Goal: Task Accomplishment & Management: Use online tool/utility

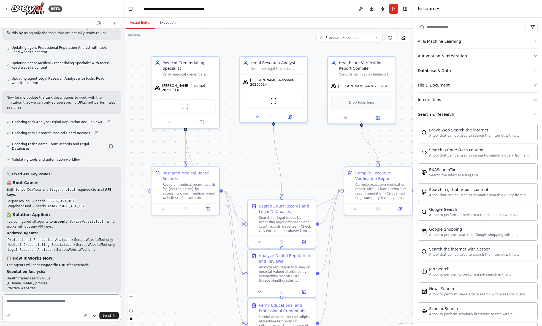
click at [56, 300] on textarea at bounding box center [61, 308] width 119 height 28
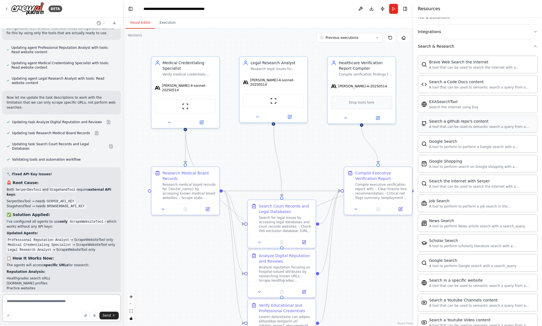
scroll to position [181, 0]
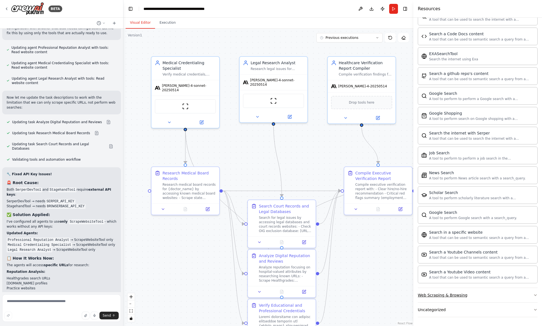
drag, startPoint x: 494, startPoint y: 298, endPoint x: 492, endPoint y: 294, distance: 4.1
click at [494, 298] on button "Web Scraping & Browsing" at bounding box center [478, 295] width 120 height 14
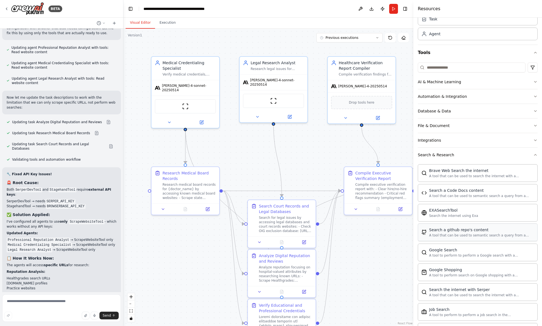
scroll to position [0, 0]
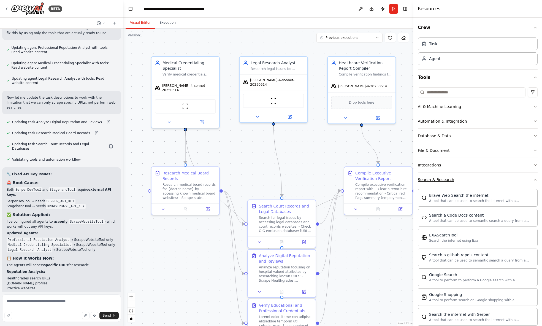
click at [500, 176] on button "Search & Research" at bounding box center [478, 179] width 120 height 14
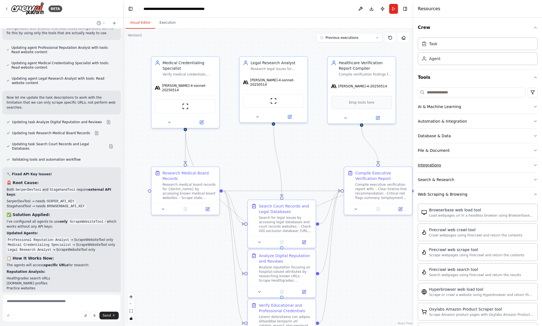
click at [502, 168] on button "Integrations" at bounding box center [478, 165] width 120 height 14
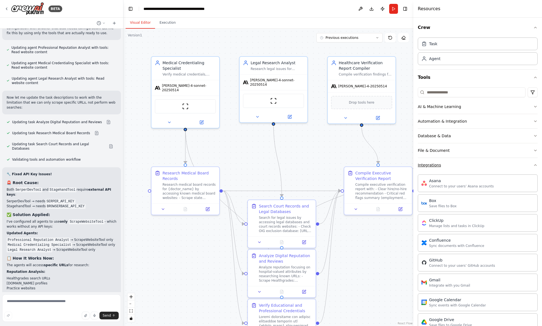
click at [502, 166] on button "Integrations" at bounding box center [478, 165] width 120 height 14
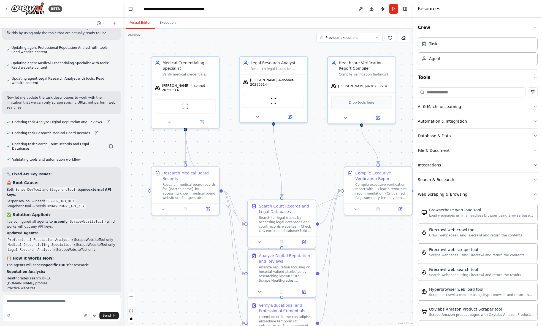
click at [510, 192] on button "Web Scraping & Browsing" at bounding box center [478, 194] width 120 height 14
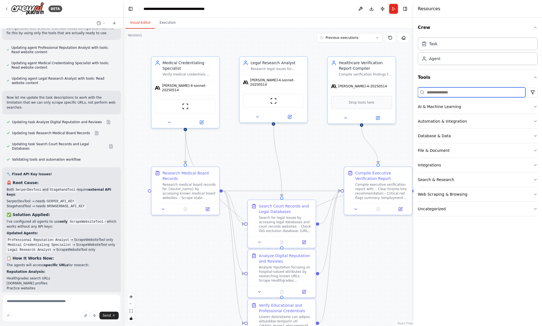
click at [448, 92] on input at bounding box center [472, 92] width 108 height 10
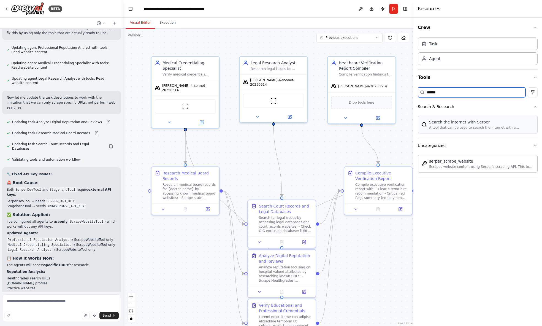
type input "******"
click at [457, 123] on div "Search the internet with Serper" at bounding box center [481, 122] width 105 height 6
click at [473, 125] on div "A tool that can be used to search the internet with a search_query. Supports di…" at bounding box center [481, 127] width 105 height 4
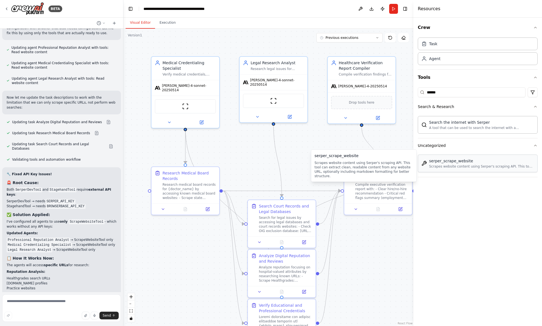
click at [478, 162] on div "serper_scrape_website" at bounding box center [481, 161] width 105 height 6
click at [6, 7] on icon at bounding box center [6, 9] width 4 height 4
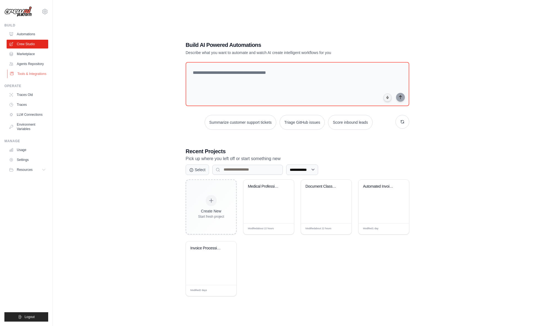
click at [28, 74] on link "Tools & Integrations" at bounding box center [28, 73] width 42 height 9
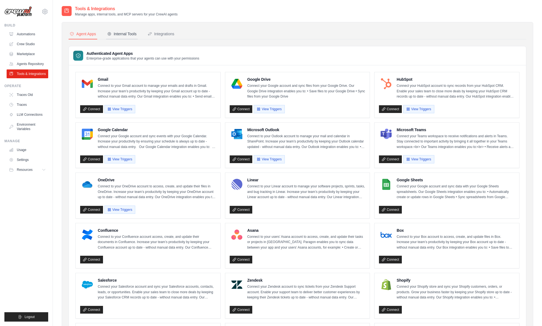
click at [117, 31] on div "Internal Tools" at bounding box center [121, 34] width 29 height 6
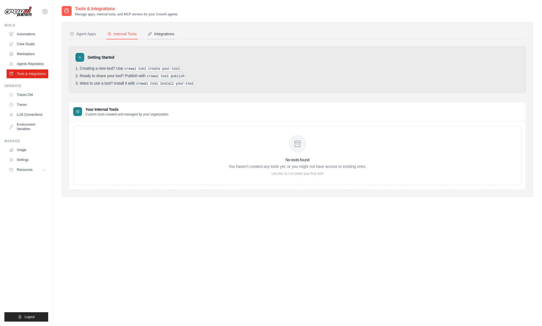
click at [159, 36] on div "Integrations" at bounding box center [161, 34] width 27 height 6
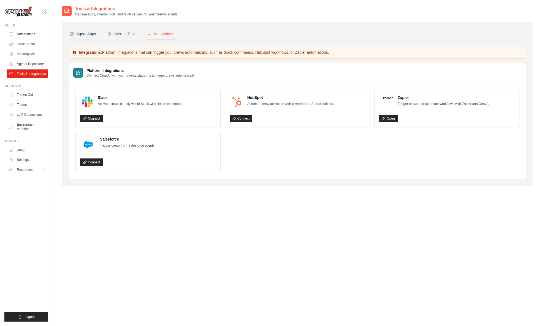
click at [91, 36] on div "Agent Apps" at bounding box center [83, 34] width 26 height 6
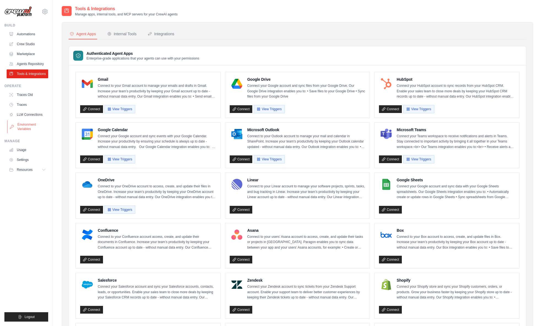
click at [29, 124] on link "Environment Variables" at bounding box center [28, 126] width 42 height 13
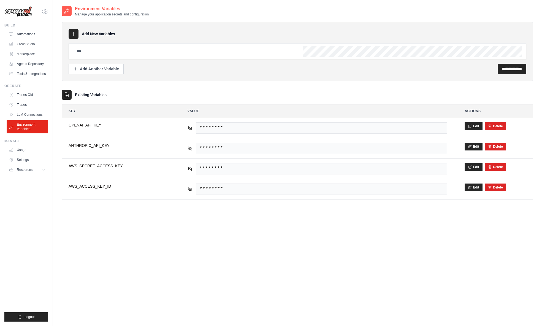
click at [194, 52] on input "text" at bounding box center [182, 51] width 219 height 11
click at [136, 51] on input "text" at bounding box center [182, 51] width 219 height 11
click at [119, 33] on div "Add New Variables" at bounding box center [298, 34] width 458 height 10
click at [29, 45] on link "Crew Studio" at bounding box center [28, 44] width 42 height 9
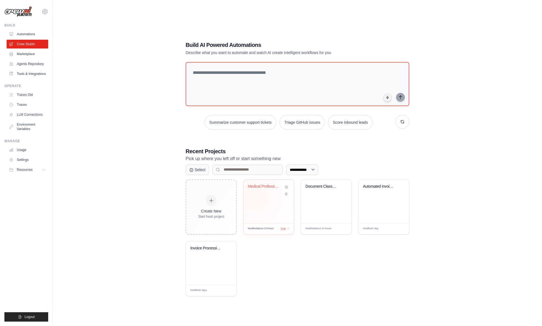
click at [262, 197] on div "Medical Professional Background Ver..." at bounding box center [268, 200] width 50 height 43
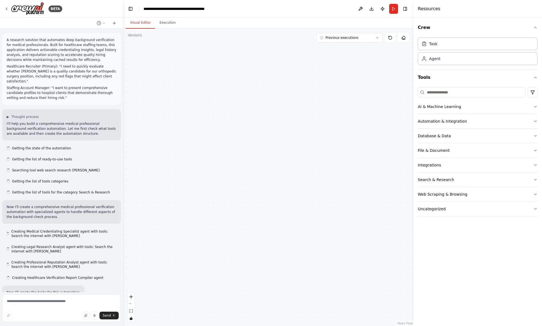
scroll to position [4564, 0]
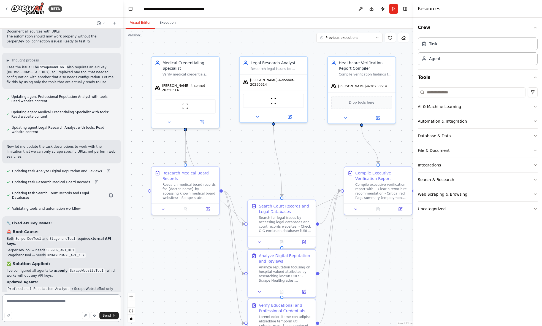
click at [37, 305] on textarea at bounding box center [61, 308] width 119 height 28
type textarea "**********"
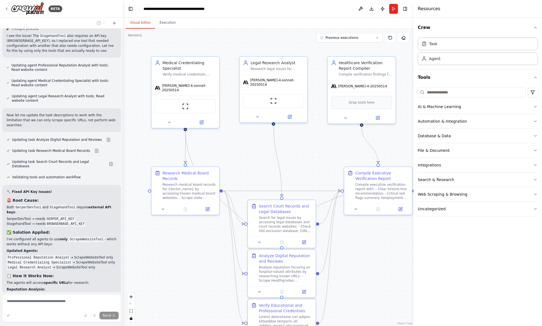
scroll to position [4617, 0]
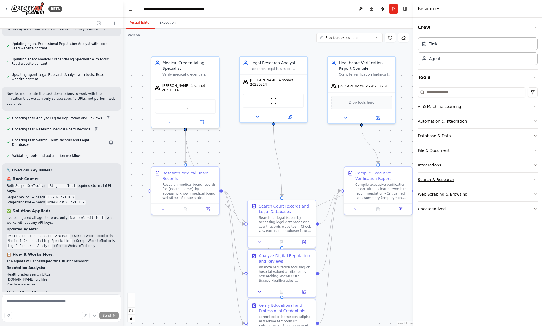
click at [470, 182] on button "Search & Research" at bounding box center [478, 179] width 120 height 14
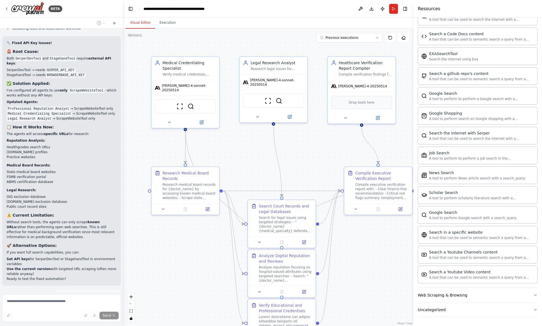
scroll to position [4755, 0]
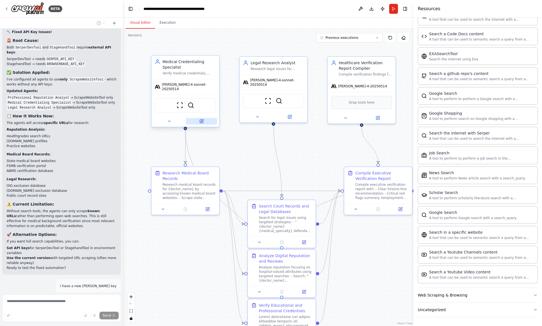
click at [199, 119] on icon at bounding box center [201, 121] width 4 height 4
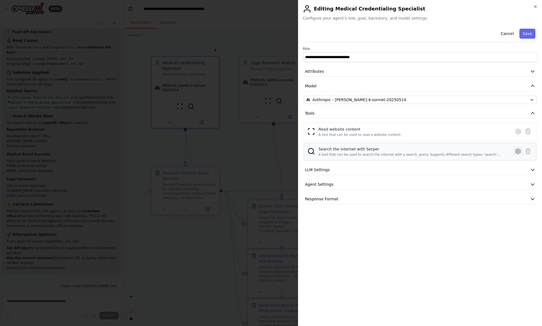
click at [515, 151] on icon at bounding box center [517, 151] width 5 height 5
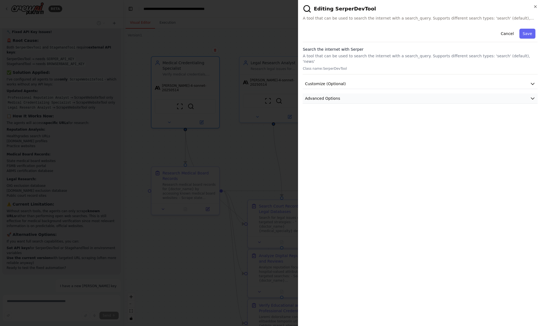
click at [360, 93] on button "Advanced Options" at bounding box center [420, 98] width 235 height 10
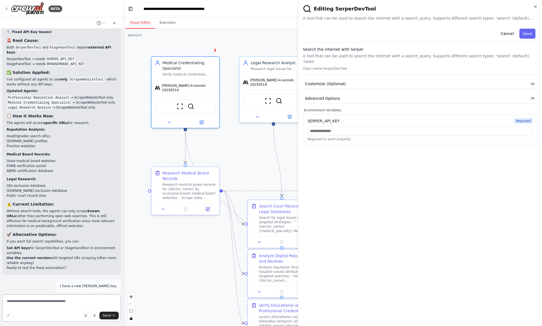
click at [334, 122] on body "BETA A research solution that automates deep background verification for medica…" at bounding box center [271, 163] width 542 height 326
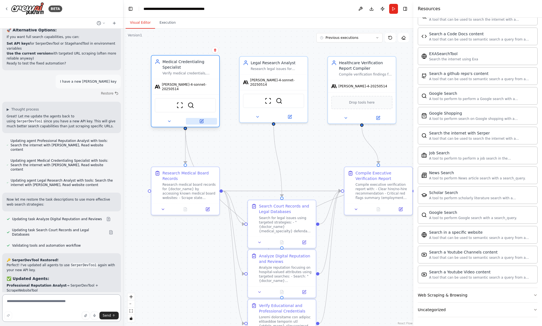
scroll to position [4964, 0]
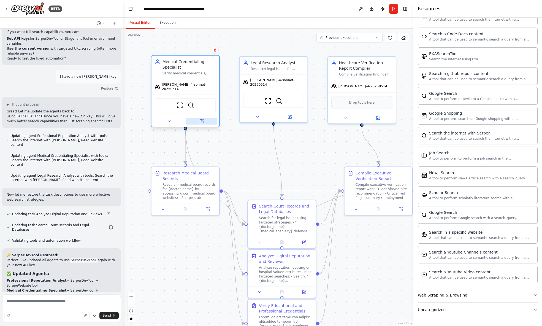
click at [202, 119] on icon at bounding box center [201, 121] width 4 height 4
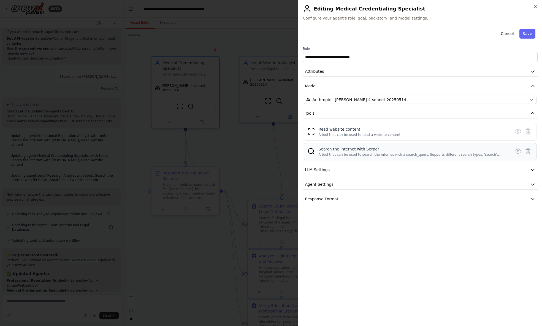
click at [350, 146] on div "Search the internet with Serper" at bounding box center [412, 149] width 189 height 6
click at [517, 151] on icon at bounding box center [517, 151] width 7 height 7
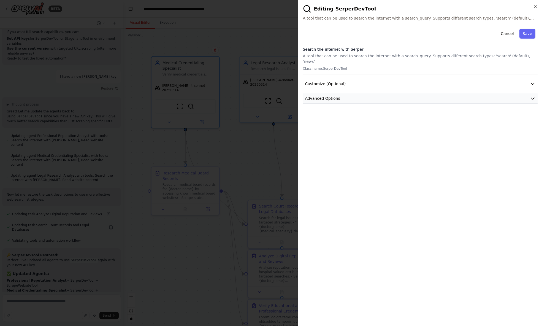
click at [360, 94] on button "Advanced Options" at bounding box center [420, 98] width 235 height 10
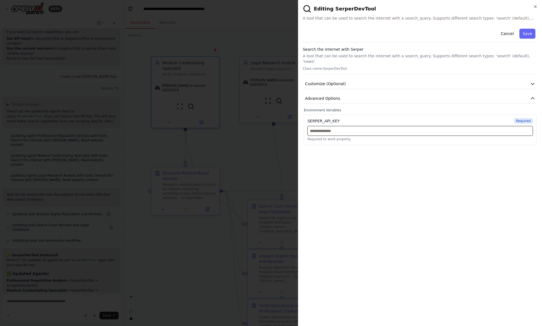
click at [335, 126] on input "text" at bounding box center [419, 131] width 225 height 10
paste input "**********"
type input "**********"
click at [527, 33] on button "Save" at bounding box center [527, 34] width 16 height 10
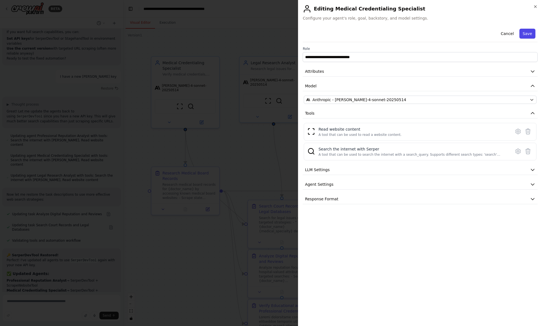
click at [528, 36] on button "Save" at bounding box center [527, 34] width 16 height 10
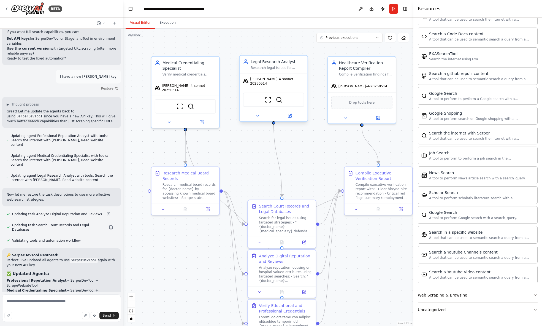
click at [286, 97] on div "ScrapeWebsiteTool SerperDevTool" at bounding box center [273, 99] width 61 height 14
click at [273, 97] on div "ScrapeWebsiteTool SerperDevTool" at bounding box center [273, 99] width 61 height 14
click at [286, 112] on button at bounding box center [289, 115] width 31 height 7
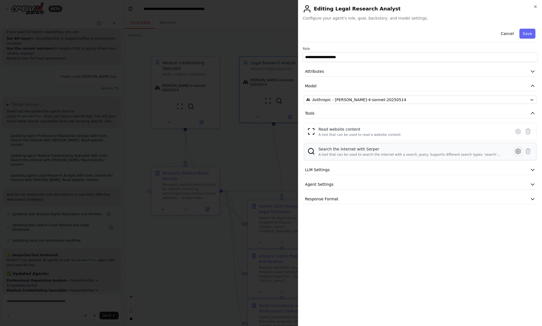
click at [514, 151] on icon at bounding box center [517, 151] width 7 height 7
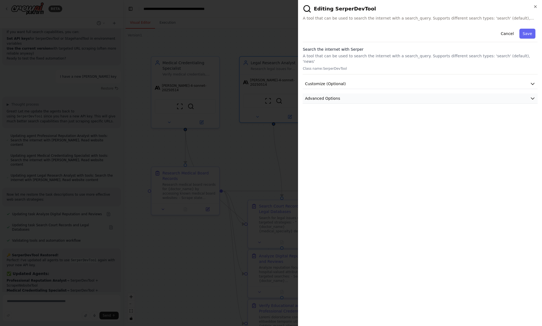
click at [532, 96] on icon "button" at bounding box center [533, 99] width 6 height 6
click at [535, 6] on icon "button" at bounding box center [535, 6] width 4 height 4
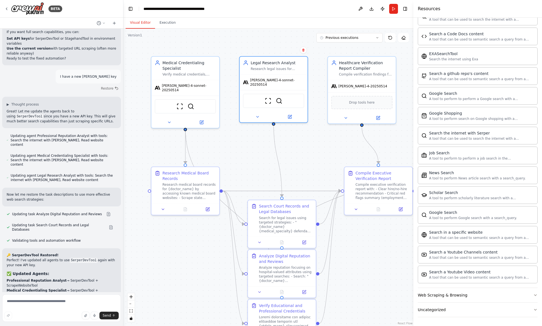
scroll to position [4964, 0]
click at [52, 300] on textarea at bounding box center [61, 308] width 119 height 28
type textarea "**********"
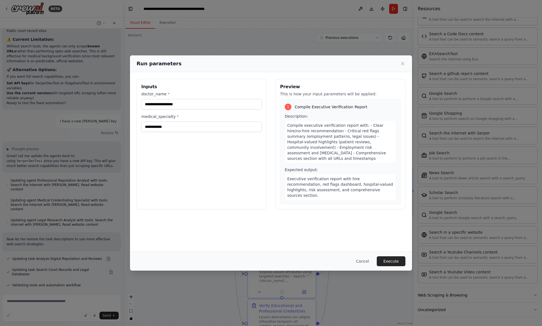
click at [395, 261] on button "Execute" at bounding box center [391, 261] width 29 height 10
